Goal: Task Accomplishment & Management: Use online tool/utility

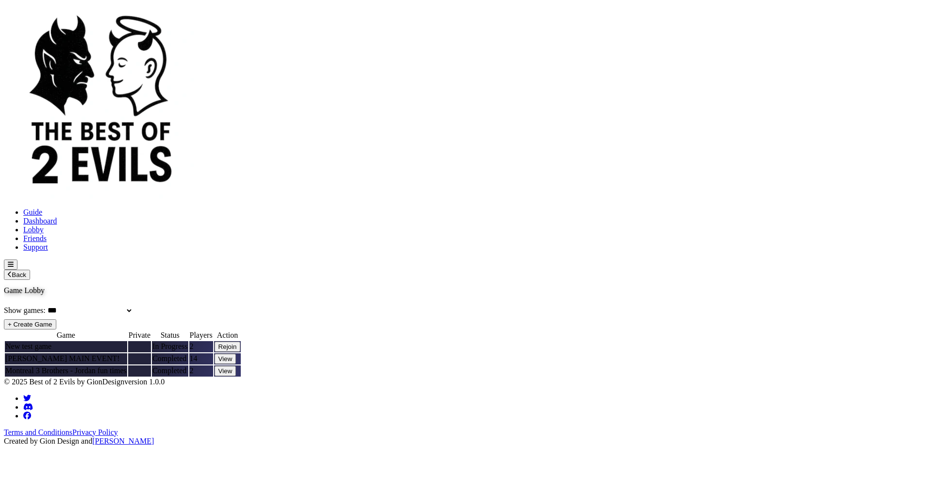
click at [14, 262] on icon "Open menu" at bounding box center [11, 264] width 6 height 5
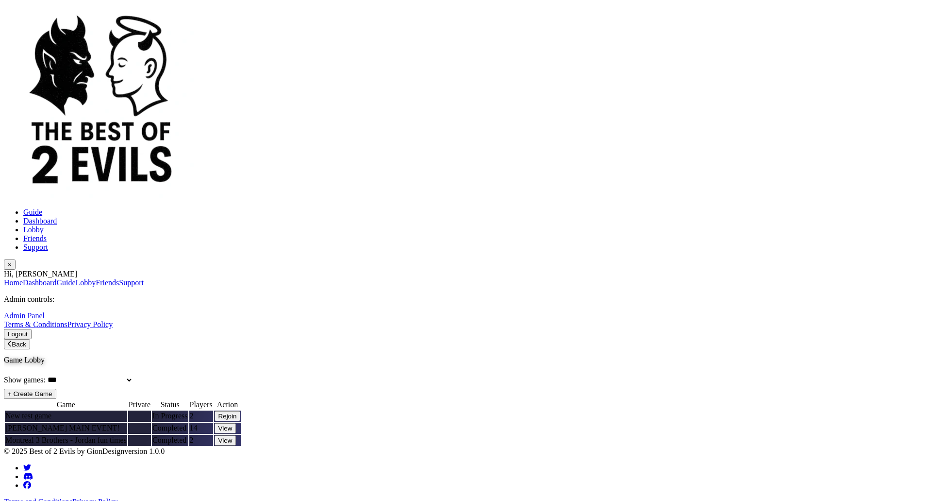
click at [32, 329] on button "Logout" at bounding box center [18, 334] width 28 height 10
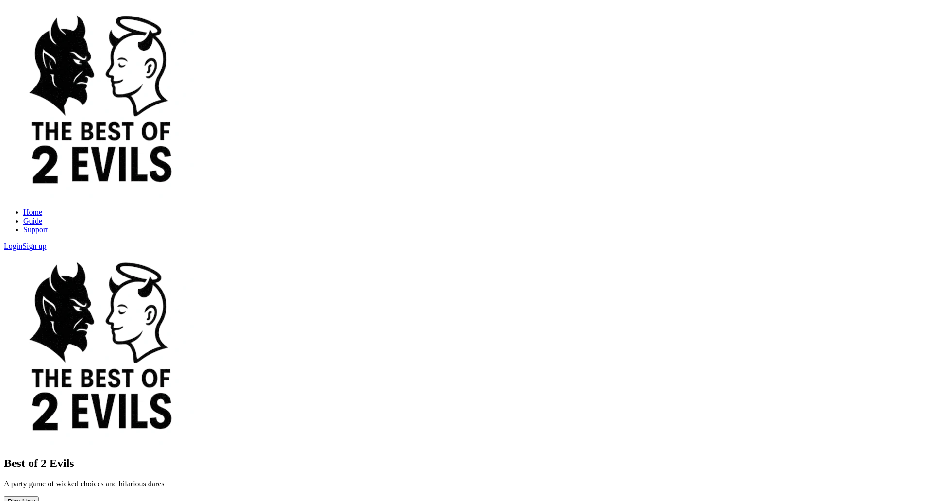
click at [22, 242] on link "Login" at bounding box center [13, 246] width 18 height 8
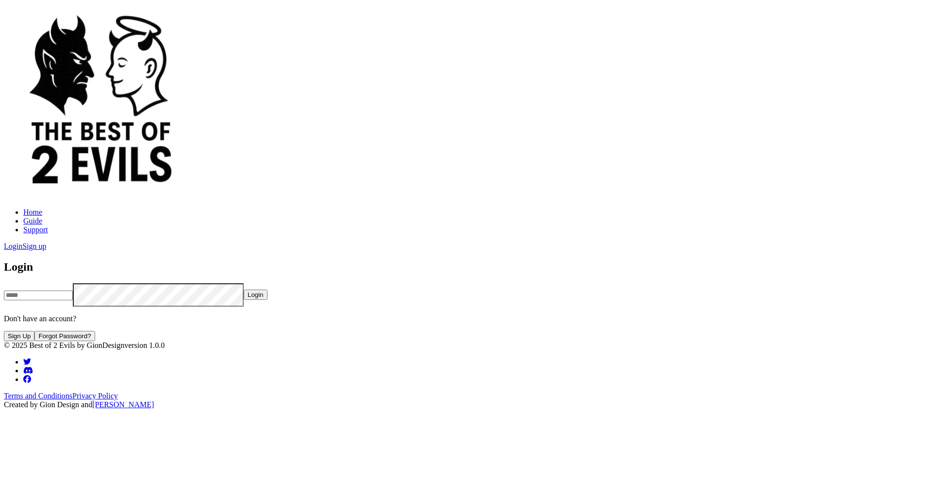
click at [73, 290] on input "email" at bounding box center [38, 295] width 69 height 10
type input "**********"
click at [268, 289] on button "Login" at bounding box center [256, 294] width 24 height 10
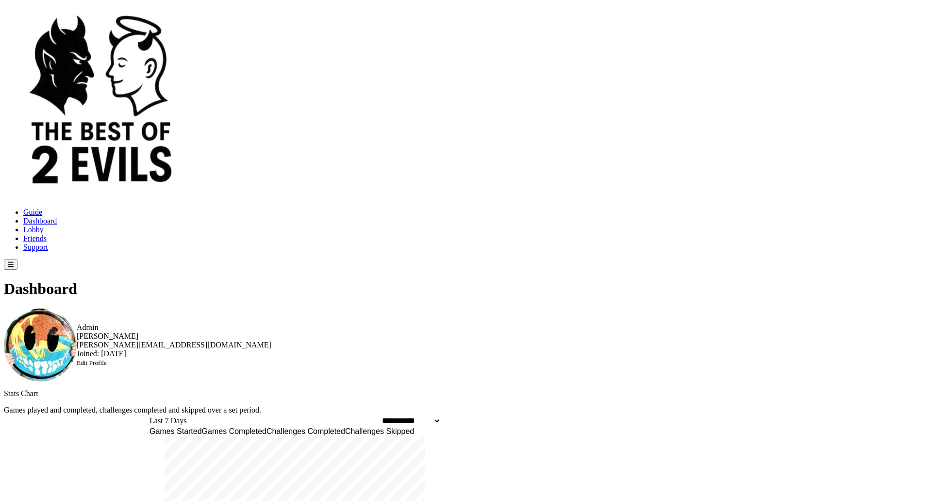
click at [14, 261] on icon "Open menu" at bounding box center [11, 264] width 6 height 6
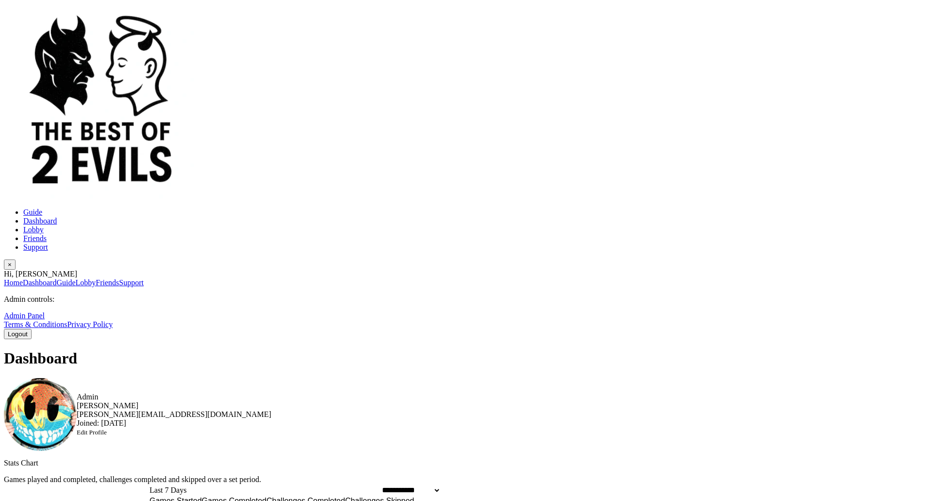
click at [32, 329] on button "Logout" at bounding box center [18, 334] width 28 height 10
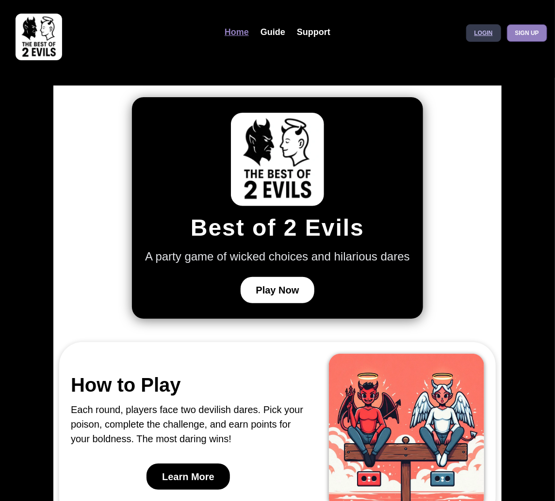
click at [477, 34] on link "Login" at bounding box center [484, 32] width 35 height 17
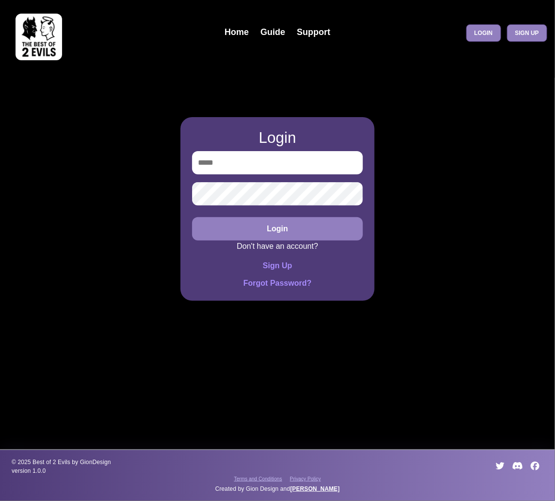
type input "**********"
click at [293, 230] on button "Login" at bounding box center [277, 228] width 171 height 23
type input "**********"
click at [278, 232] on button "Login" at bounding box center [277, 228] width 171 height 23
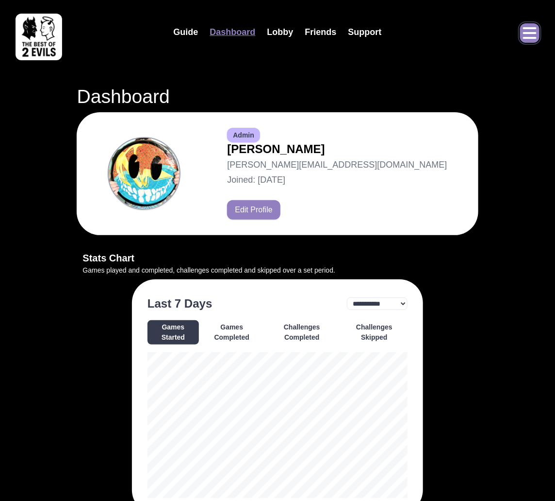
click at [527, 31] on icon "Open menu" at bounding box center [530, 33] width 16 height 16
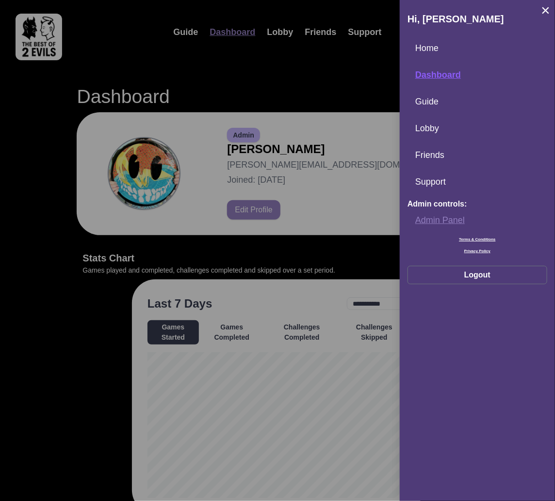
click at [436, 219] on link "Admin Panel" at bounding box center [478, 220] width 140 height 21
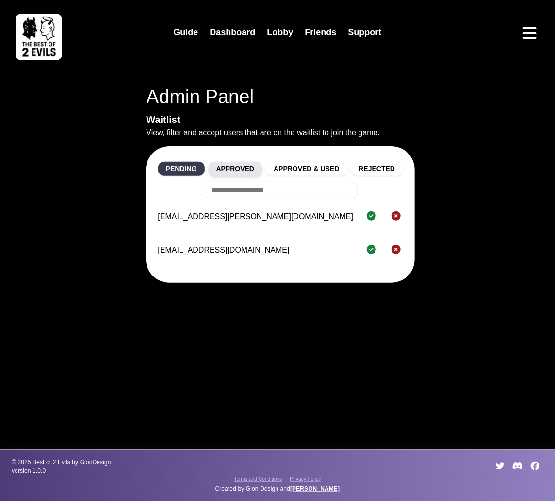
click at [234, 167] on button "Approved" at bounding box center [236, 169] width 54 height 14
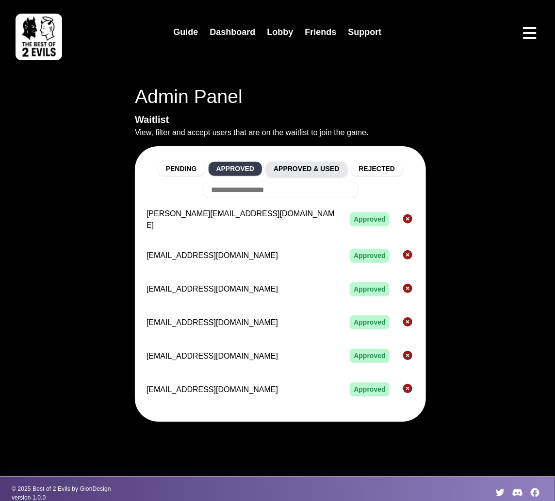
click at [302, 168] on button "Approved & Used" at bounding box center [306, 169] width 81 height 14
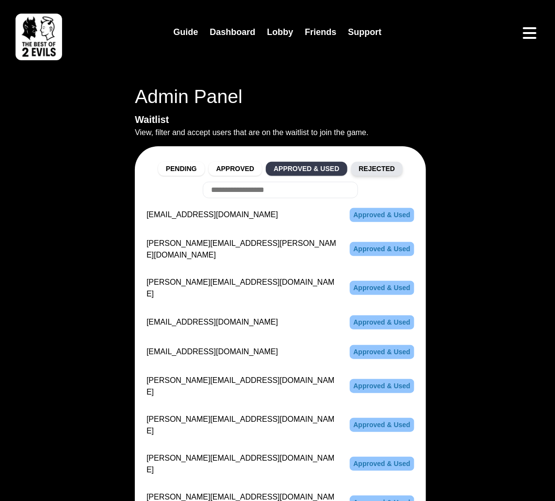
click at [370, 168] on button "Rejected" at bounding box center [378, 169] width 52 height 14
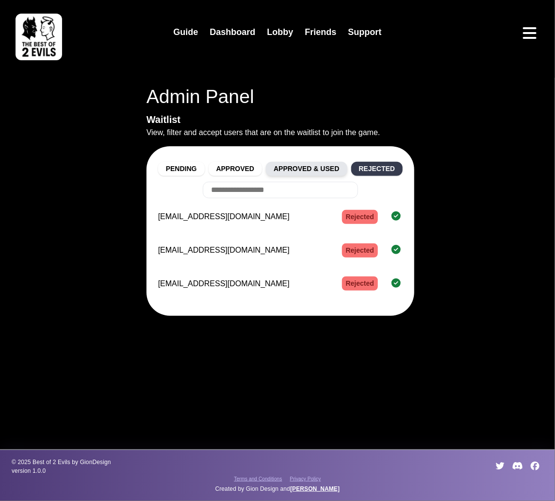
click at [318, 169] on button "Approved & Used" at bounding box center [306, 169] width 81 height 14
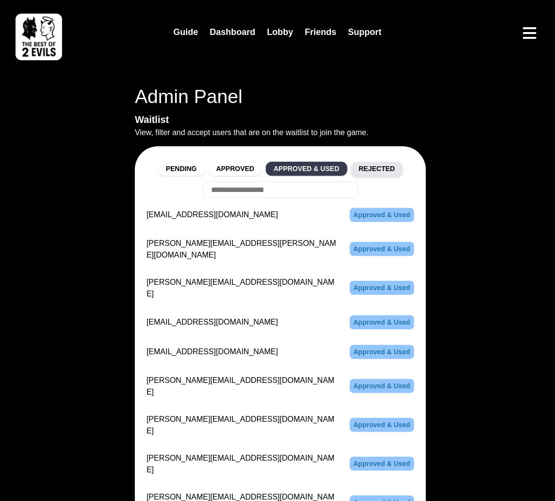
click at [365, 162] on button "Rejected" at bounding box center [378, 169] width 52 height 14
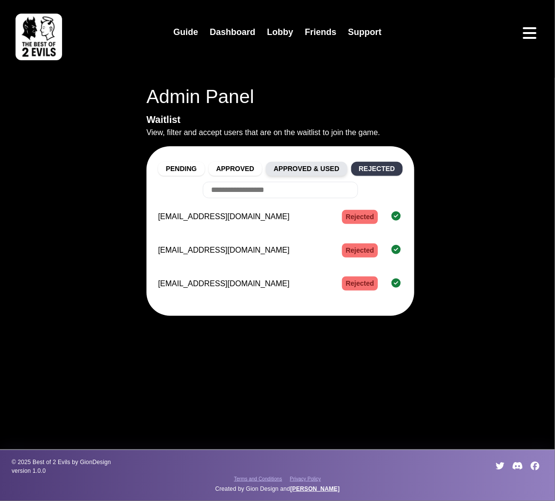
click at [320, 163] on button "Approved & Used" at bounding box center [306, 169] width 81 height 14
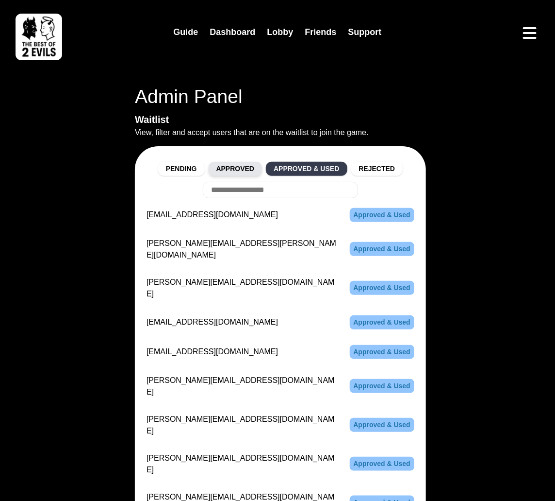
click at [242, 168] on button "Approved" at bounding box center [236, 169] width 54 height 14
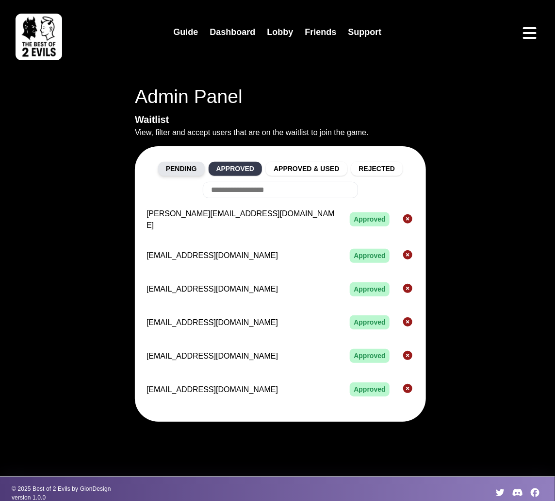
click at [188, 169] on button "Pending" at bounding box center [181, 169] width 47 height 14
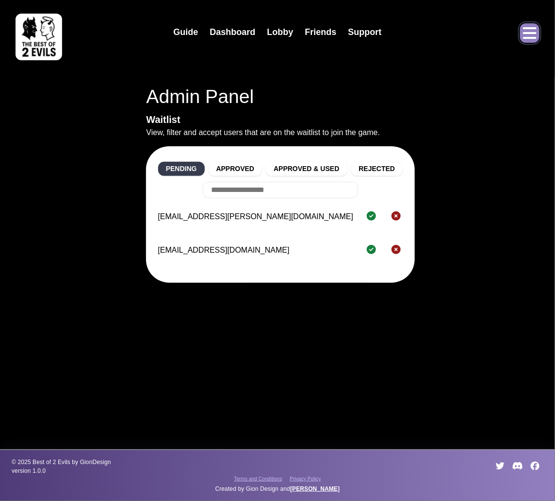
click at [527, 38] on icon "Open menu" at bounding box center [530, 33] width 14 height 12
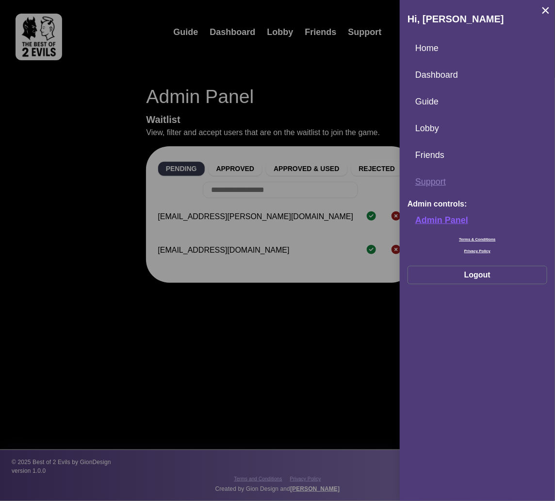
click at [433, 180] on link "Support" at bounding box center [478, 181] width 140 height 21
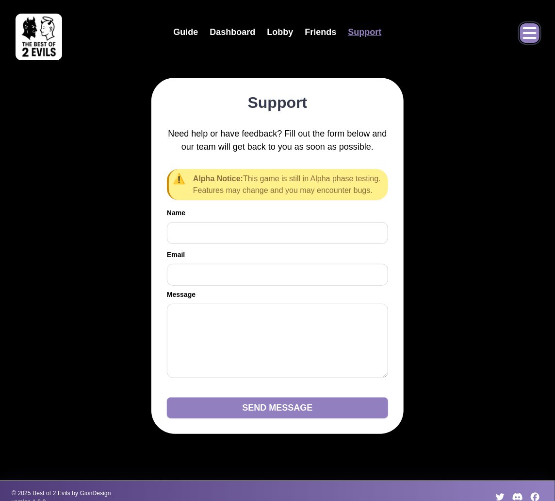
click at [529, 34] on icon "Open menu" at bounding box center [530, 33] width 14 height 12
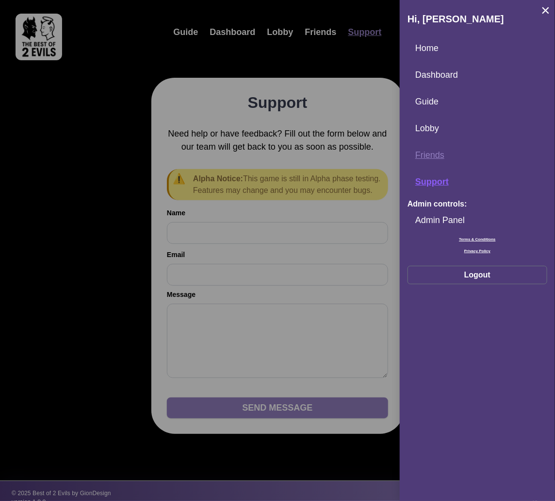
click at [425, 153] on link "Friends" at bounding box center [478, 155] width 140 height 21
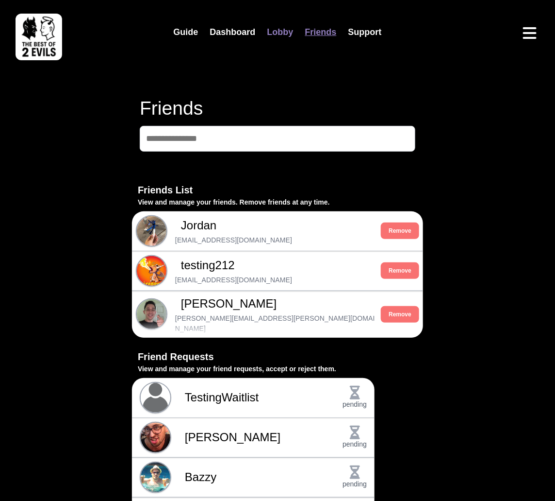
click at [283, 29] on link "Lobby" at bounding box center [281, 32] width 38 height 21
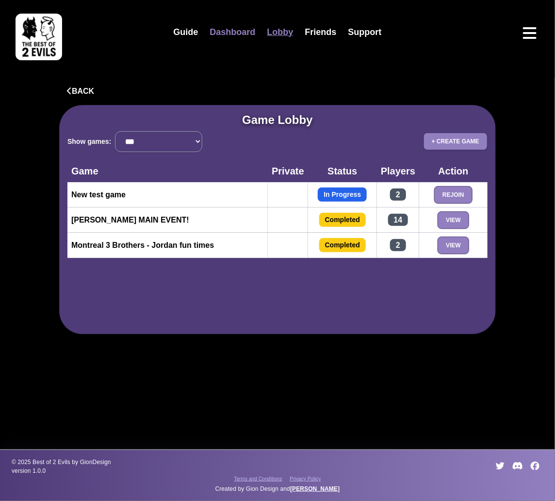
click at [232, 30] on link "Dashboard" at bounding box center [232, 32] width 57 height 21
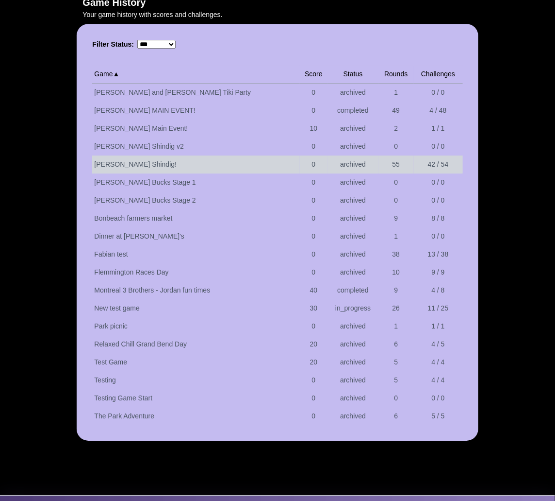
scroll to position [885, 0]
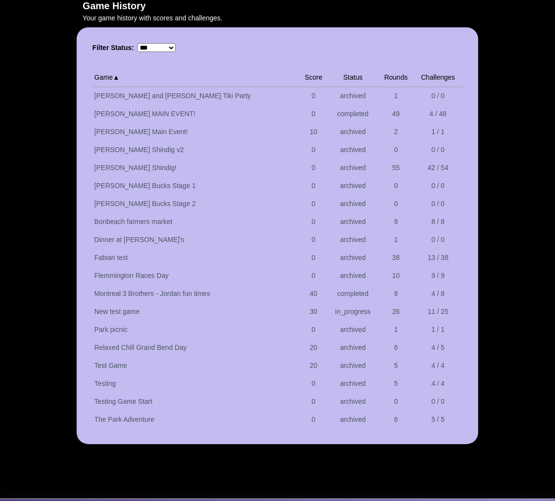
click at [176, 43] on select "**********" at bounding box center [156, 47] width 38 height 9
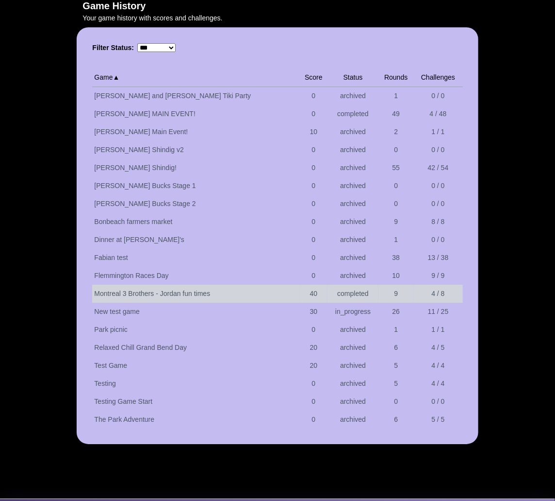
click at [177, 285] on td "Montreal 3 Brothers - Jordan fun times" at bounding box center [195, 294] width 207 height 18
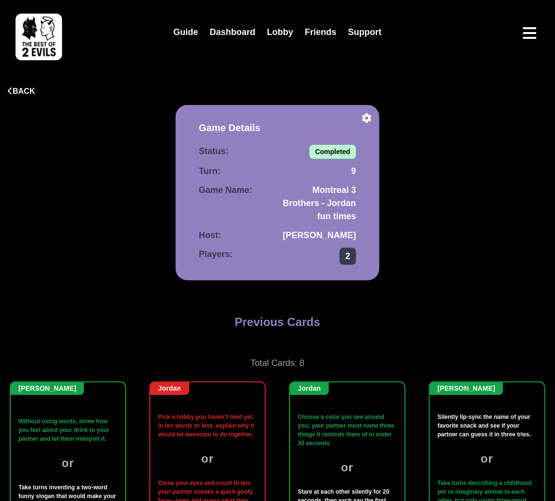
click at [348, 261] on span "2" at bounding box center [348, 256] width 17 height 17
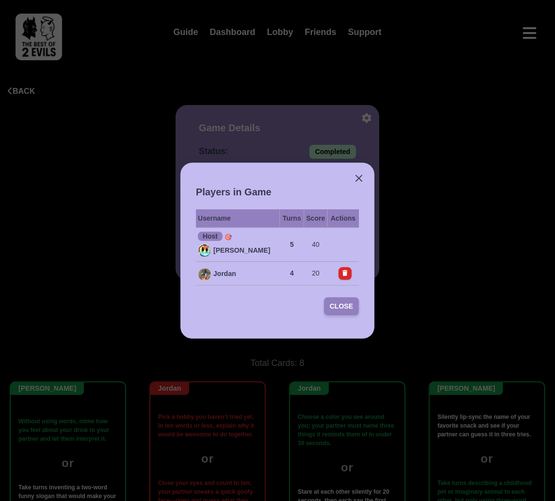
click at [340, 303] on button "Close" at bounding box center [341, 306] width 35 height 18
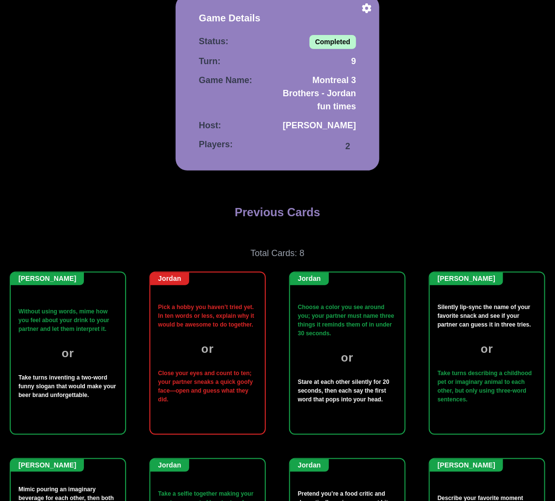
scroll to position [108, 0]
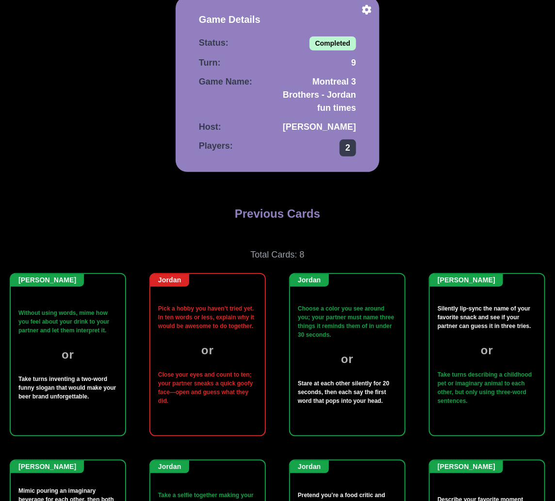
click at [348, 147] on span "2" at bounding box center [348, 147] width 17 height 17
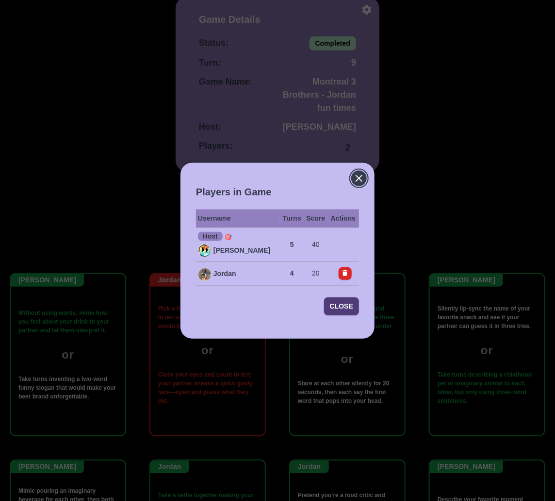
click at [359, 182] on icon "Close" at bounding box center [359, 178] width 12 height 12
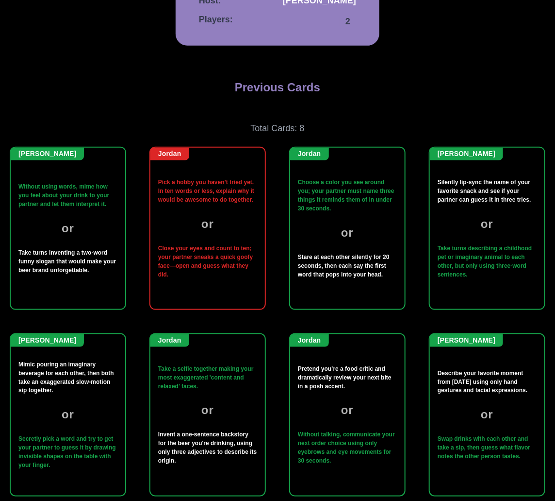
scroll to position [0, 0]
